Goal: Check status

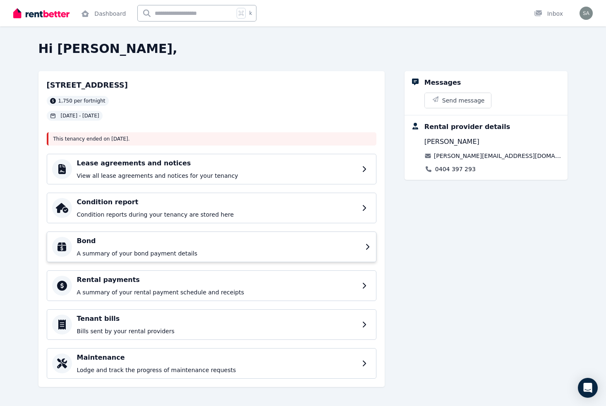
click at [164, 251] on p "A summary of your bond payment details" at bounding box center [218, 253] width 283 height 8
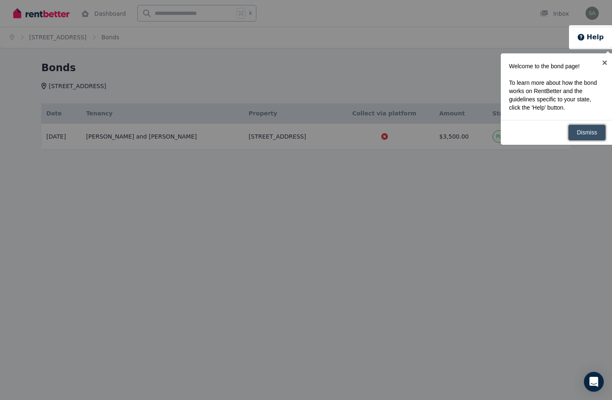
click at [582, 129] on link "Dismiss" at bounding box center [587, 132] width 38 height 16
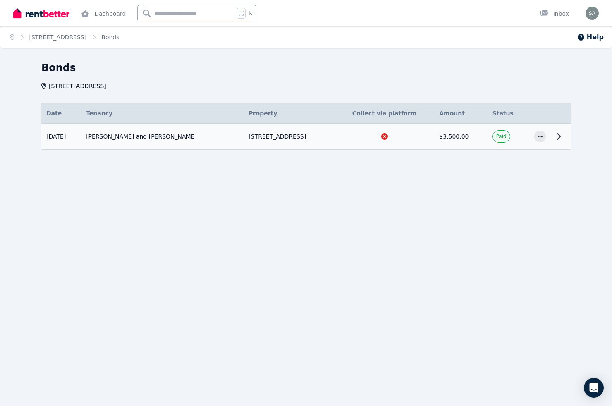
click at [402, 134] on div at bounding box center [385, 136] width 90 height 8
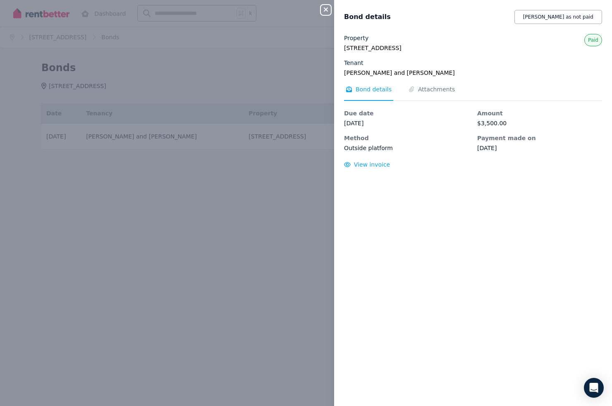
click at [332, 8] on div "Close panel" at bounding box center [329, 7] width 17 height 15
click at [325, 11] on icon "button" at bounding box center [326, 9] width 4 height 4
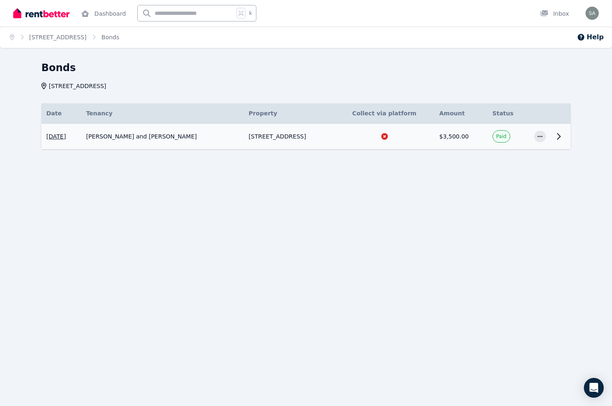
click at [533, 137] on td at bounding box center [540, 137] width 22 height 26
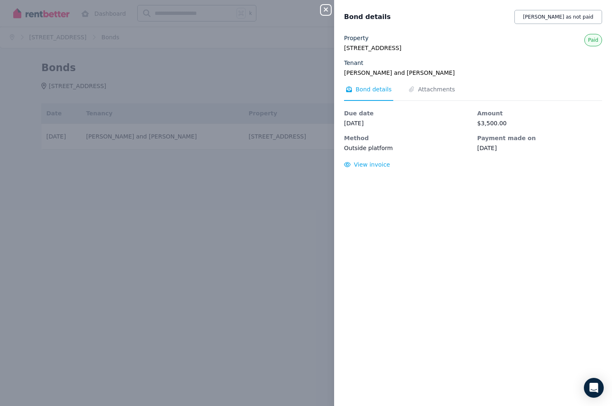
click at [326, 14] on button "Close panel" at bounding box center [326, 10] width 10 height 10
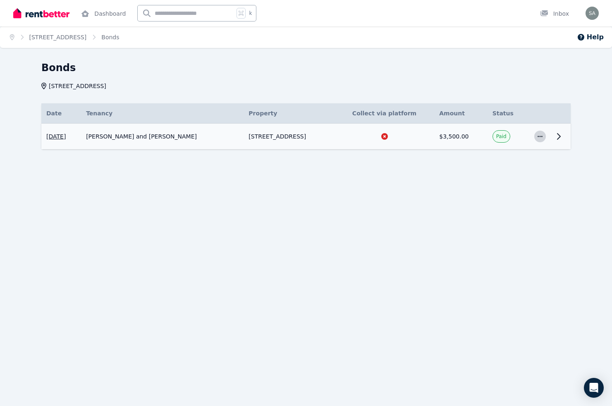
click at [537, 136] on icon "button" at bounding box center [540, 137] width 7 height 6
click at [573, 161] on div "Bonds [STREET_ADDRESS] Date Details Tenancy Property Collect via platform Amoun…" at bounding box center [306, 120] width 612 height 118
click at [558, 135] on icon at bounding box center [559, 137] width 10 height 10
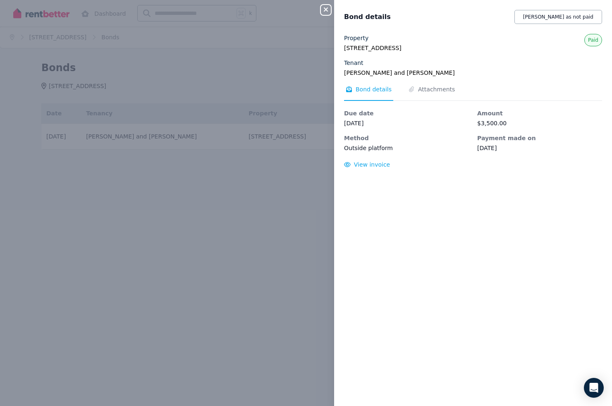
click at [332, 13] on div "Close panel" at bounding box center [329, 7] width 17 height 15
click at [282, 133] on div "Close panel Bond details [PERSON_NAME] as not paid Property [STREET_ADDRESS] Te…" at bounding box center [306, 203] width 612 height 406
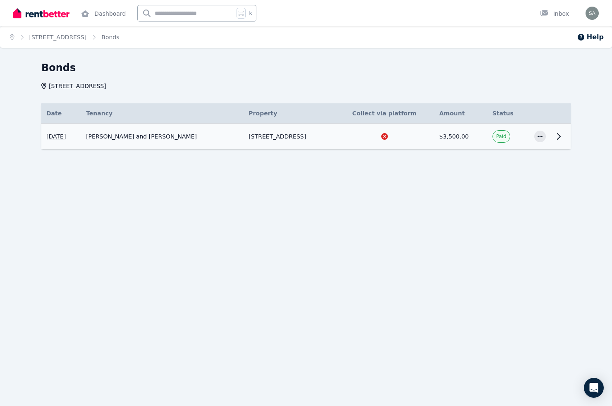
click at [334, 133] on td "[STREET_ADDRESS]" at bounding box center [289, 137] width 91 height 26
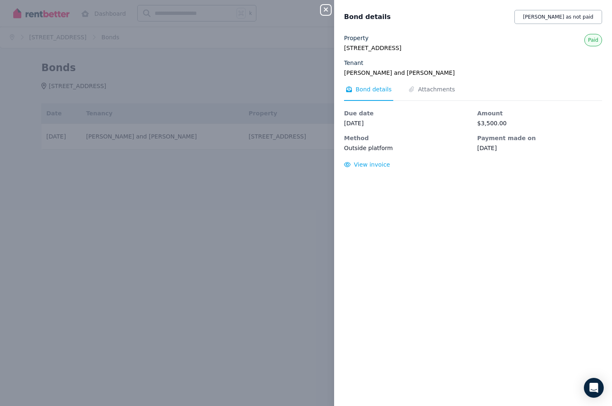
click at [328, 10] on icon "button" at bounding box center [326, 9] width 10 height 7
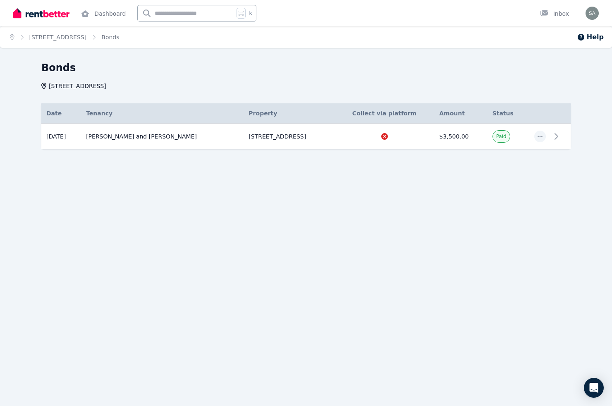
click at [230, 249] on div "Home [STREET_ADDRESS] Bonds Help Bonds [STREET_ADDRESS] Date Details Tenancy Pr…" at bounding box center [306, 203] width 612 height 406
